Goal: Task Accomplishment & Management: Manage account settings

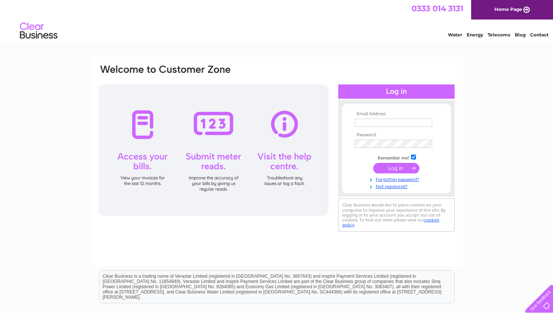
type input "monicafindlay1953@gmail.com"
click at [387, 170] on input "submit" at bounding box center [396, 168] width 46 height 11
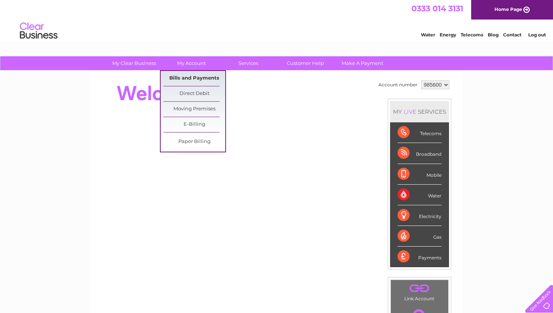
click at [182, 76] on link "Bills and Payments" at bounding box center [194, 78] width 62 height 15
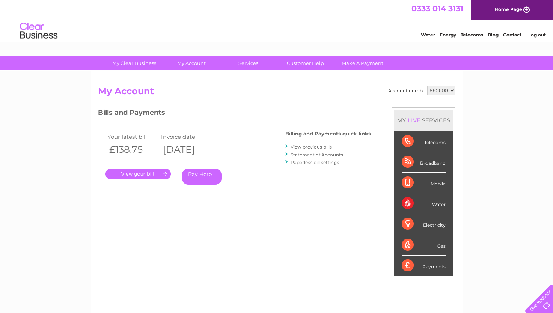
click at [198, 175] on link "Pay Here" at bounding box center [201, 177] width 39 height 16
click at [200, 172] on link "Pay Here" at bounding box center [201, 177] width 39 height 16
click at [197, 177] on link "Pay Here" at bounding box center [201, 177] width 39 height 16
click at [201, 177] on link "Pay Here" at bounding box center [201, 177] width 39 height 16
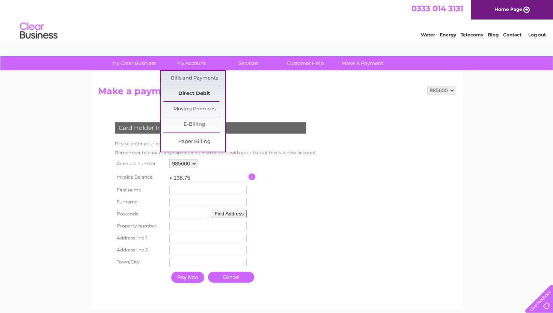
click at [179, 92] on link "Direct Debit" at bounding box center [194, 93] width 62 height 15
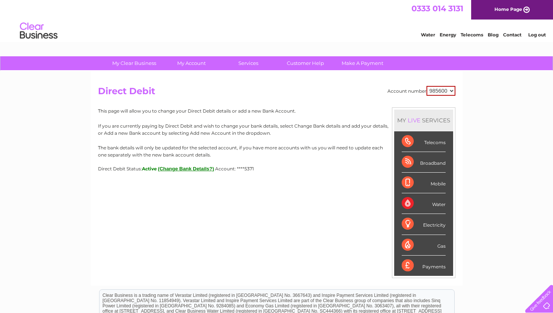
click at [181, 167] on button "(Change Bank Details?)" at bounding box center [186, 169] width 56 height 6
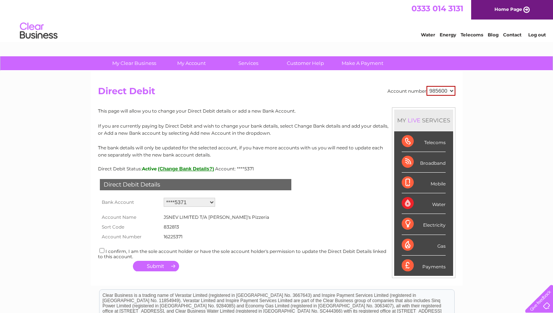
click at [212, 202] on select "Add new account ****5371 ****5371" at bounding box center [189, 202] width 51 height 9
